Goal: Information Seeking & Learning: Understand process/instructions

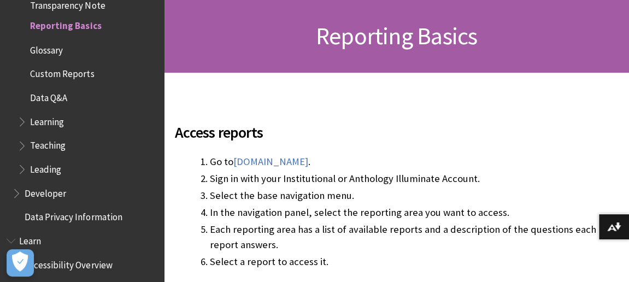
scroll to position [219, 0]
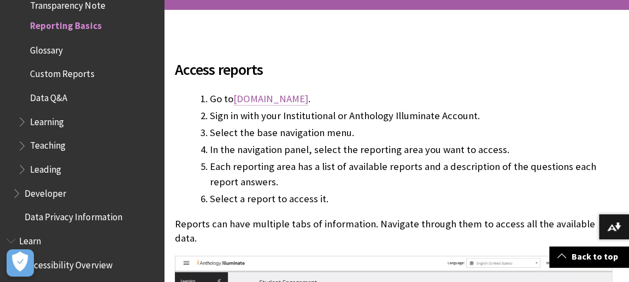
click at [308, 97] on link "[DOMAIN_NAME]" at bounding box center [271, 98] width 75 height 13
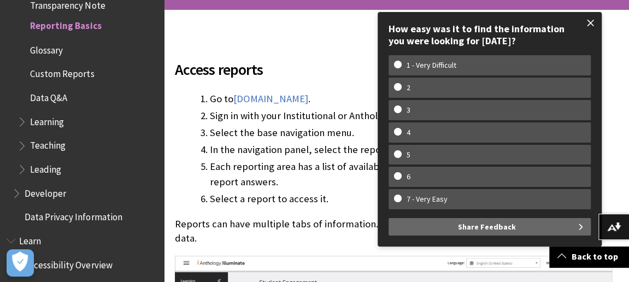
click at [590, 21] on span at bounding box center [591, 22] width 23 height 23
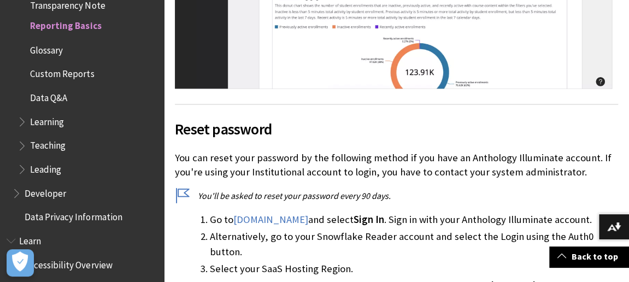
scroll to position [656, 0]
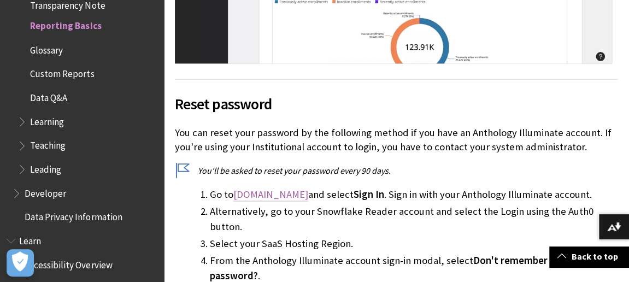
click at [302, 188] on link "[DOMAIN_NAME]" at bounding box center [271, 194] width 75 height 13
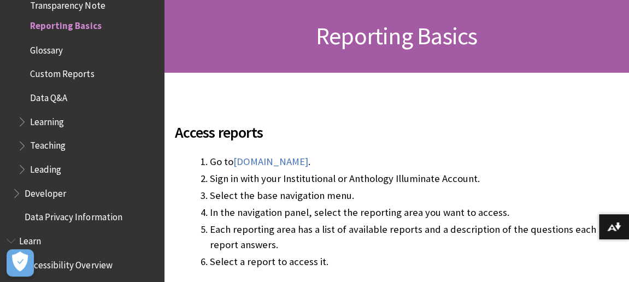
scroll to position [219, 0]
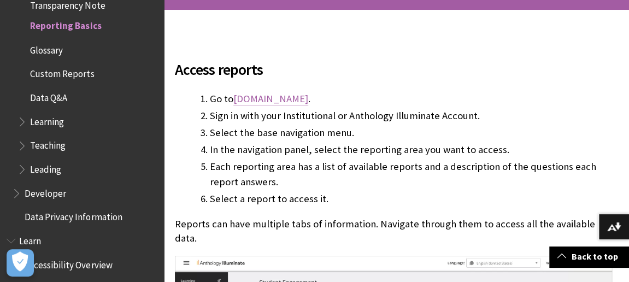
click at [290, 95] on link "[DOMAIN_NAME]" at bounding box center [271, 98] width 75 height 13
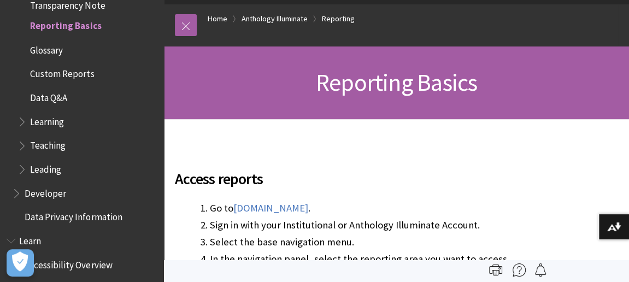
scroll to position [0, 0]
